Goal: Task Accomplishment & Management: Manage account settings

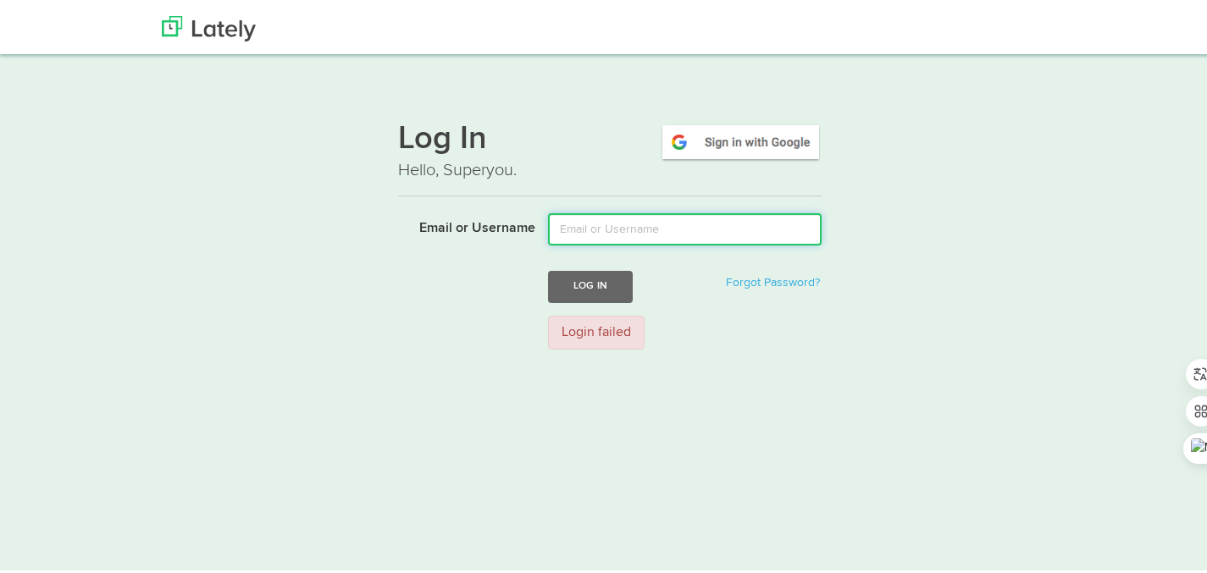
click at [611, 226] on input "Email or Username" at bounding box center [685, 226] width 274 height 32
type input "mmirimin@gmail.com"
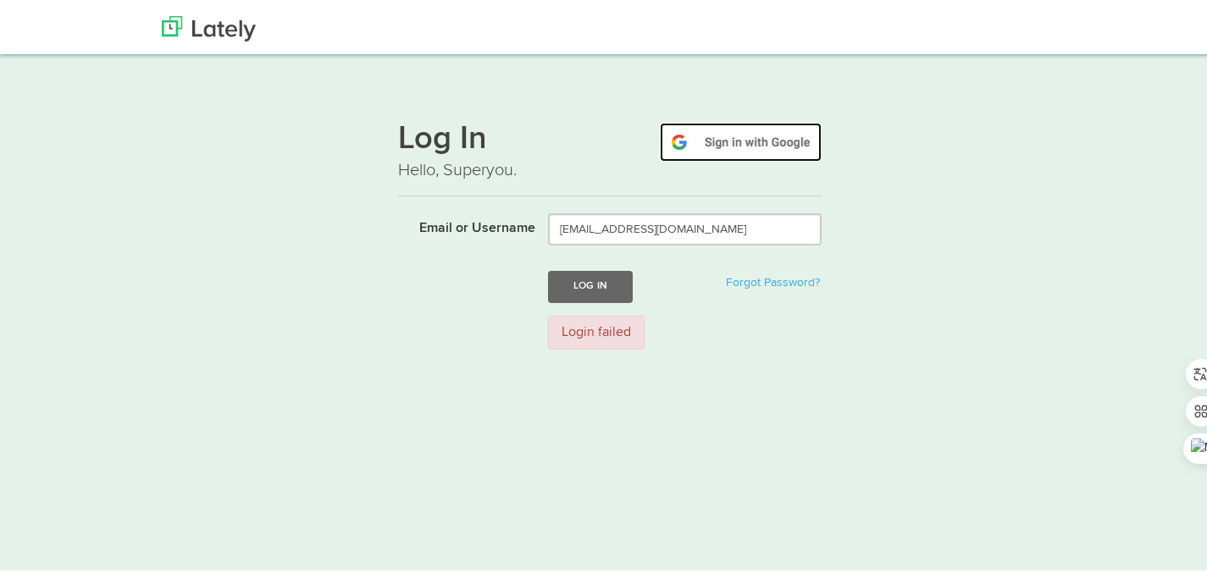
click at [743, 143] on img at bounding box center [741, 138] width 162 height 39
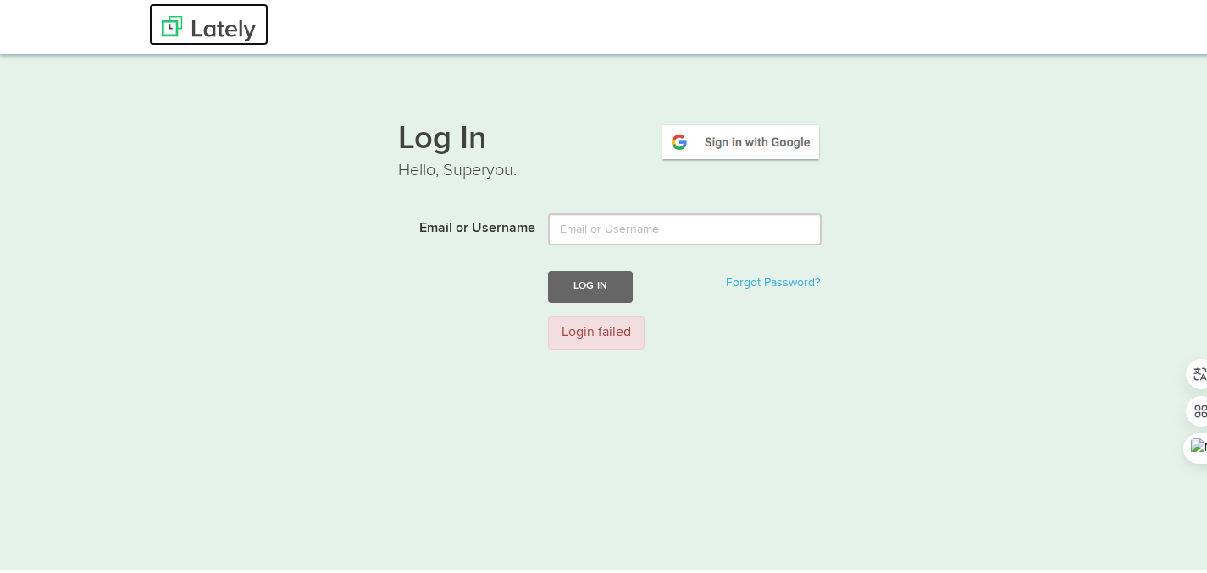
click at [214, 27] on img at bounding box center [209, 25] width 94 height 25
